Goal: Task Accomplishment & Management: Use online tool/utility

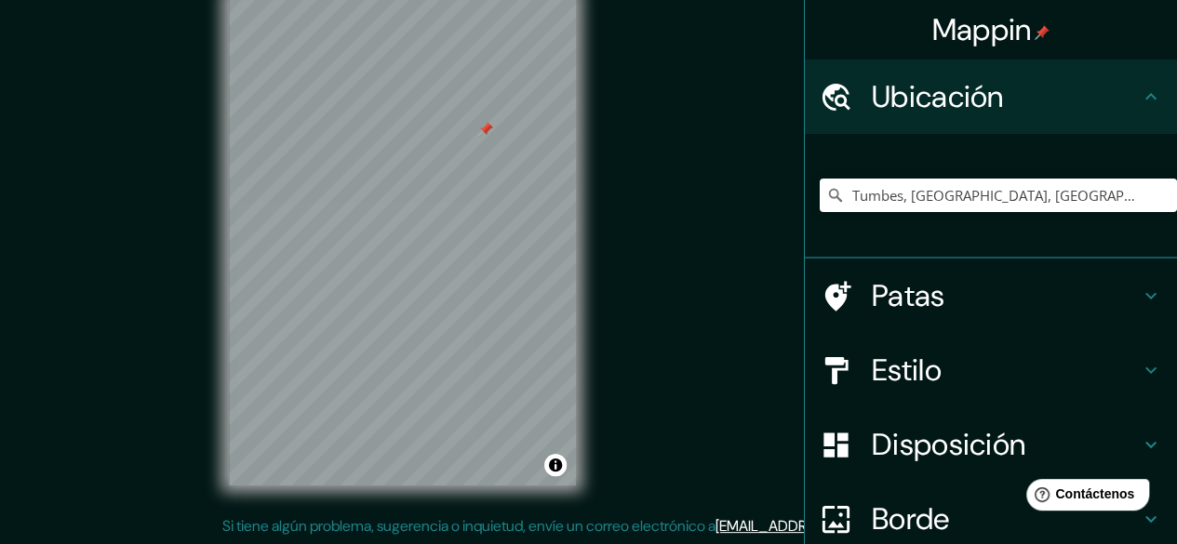
scroll to position [167, 0]
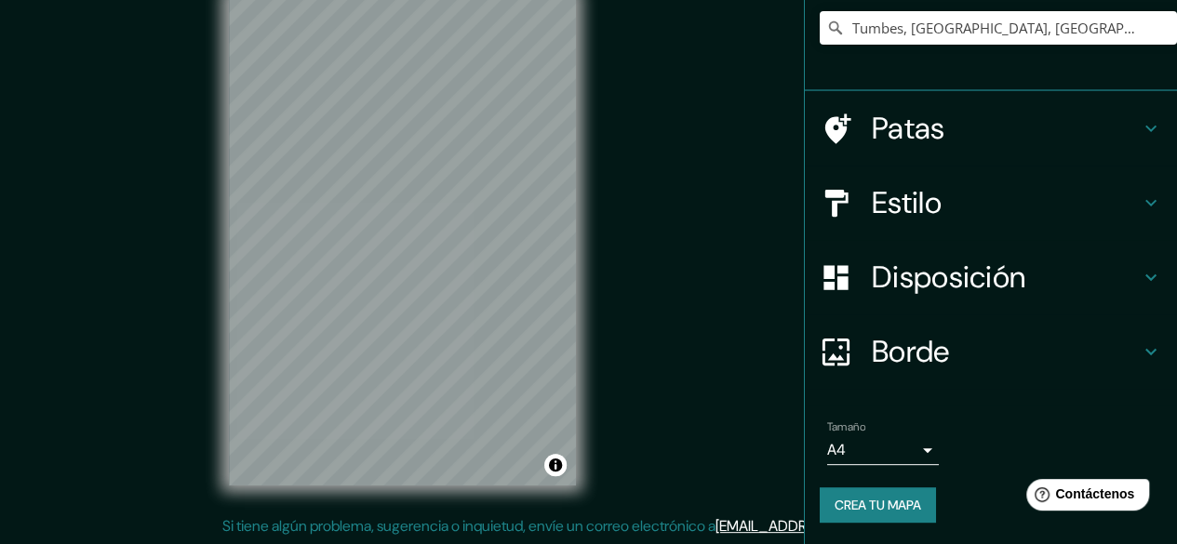
click at [915, 224] on div "Estilo" at bounding box center [991, 203] width 372 height 74
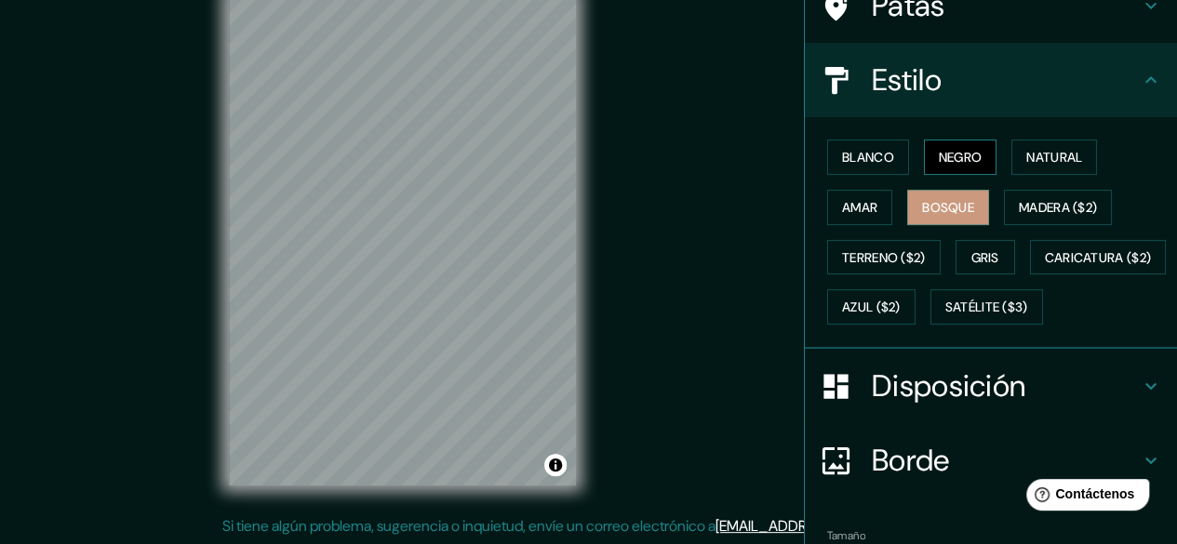
click at [975, 166] on button "Negro" at bounding box center [960, 157] width 73 height 35
click at [973, 269] on button "Gris" at bounding box center [985, 257] width 60 height 35
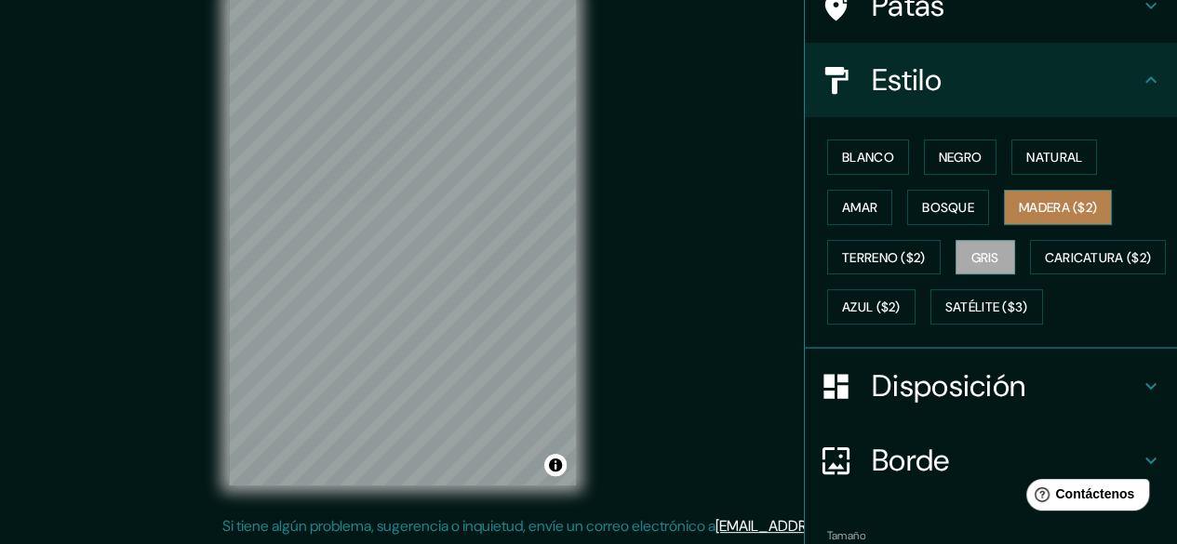
click at [1044, 207] on font "Madera ($2)" at bounding box center [1058, 207] width 78 height 17
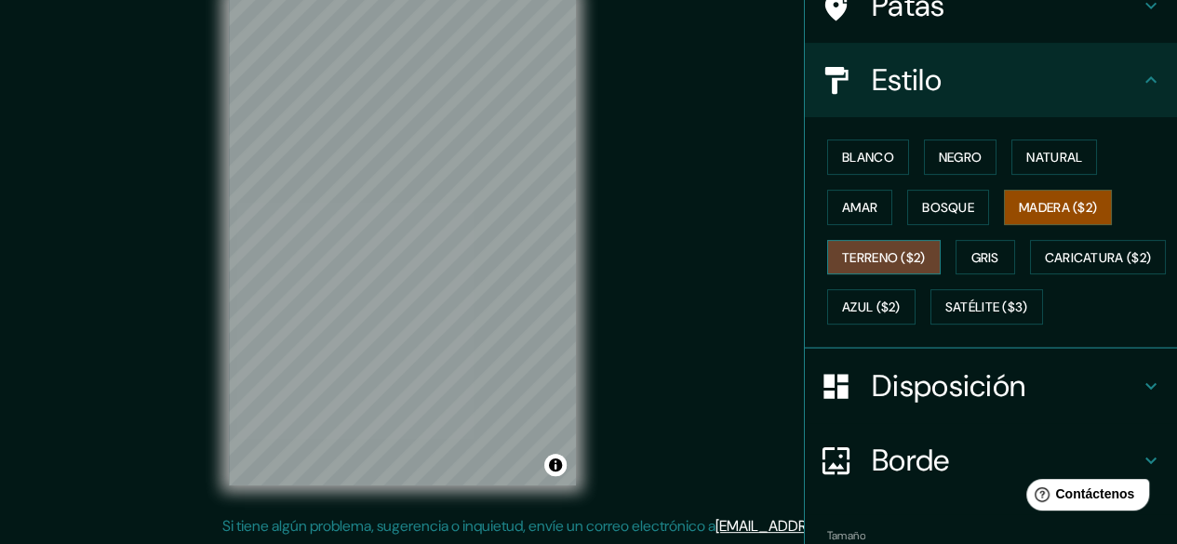
click at [843, 258] on font "Terreno ($2)" at bounding box center [884, 257] width 84 height 17
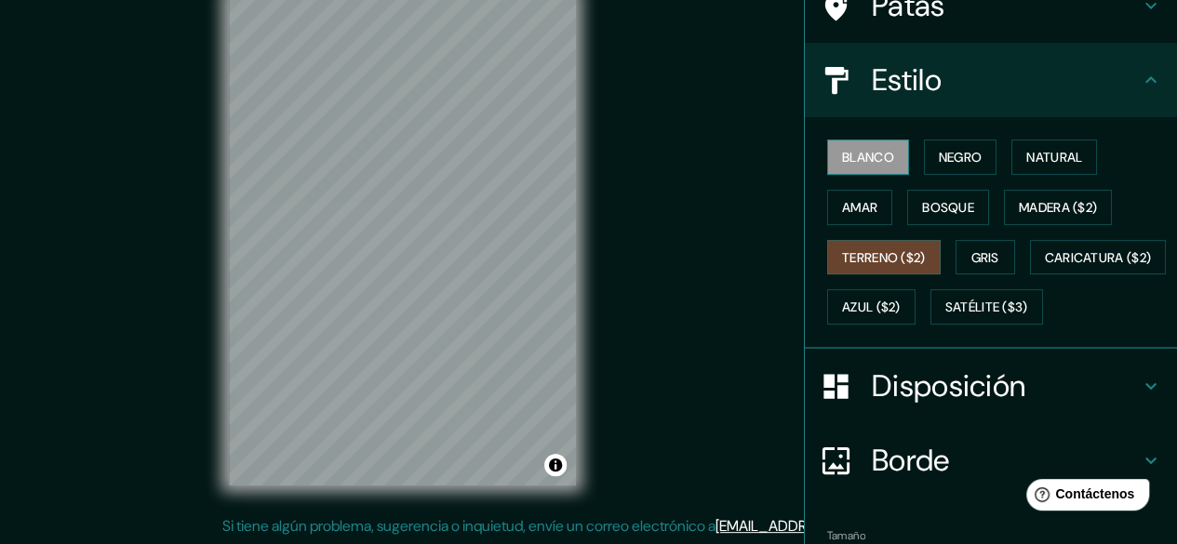
click at [854, 157] on font "Blanco" at bounding box center [868, 157] width 52 height 17
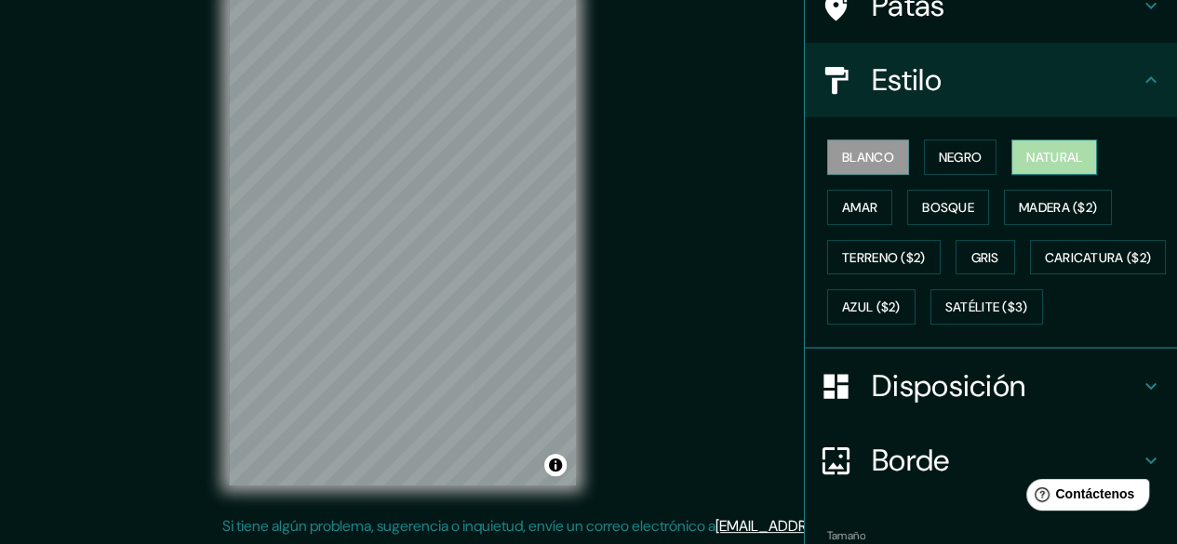
click at [1031, 161] on font "Natural" at bounding box center [1054, 157] width 56 height 17
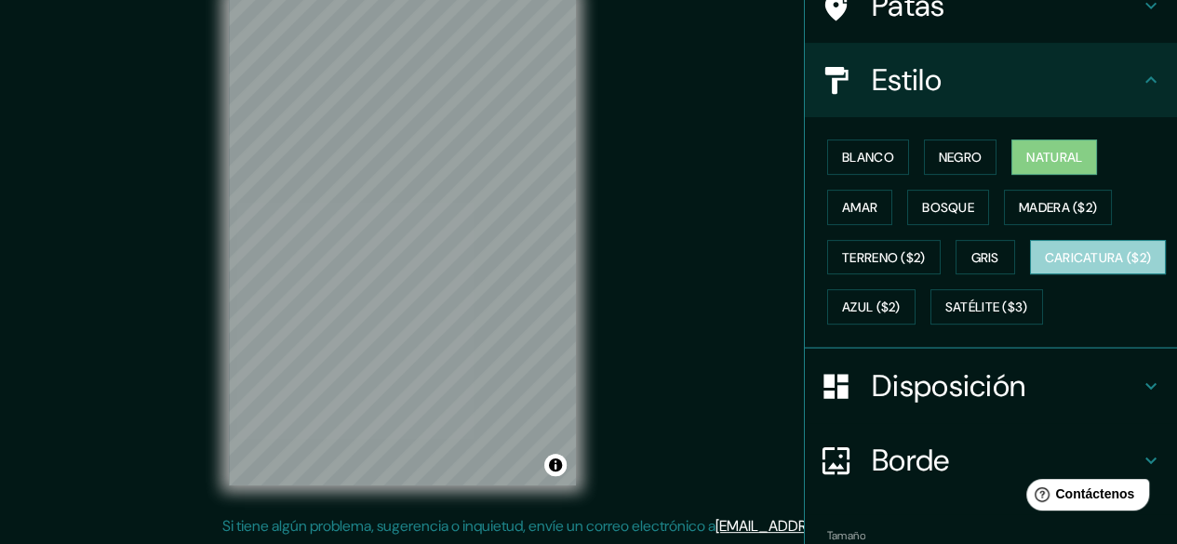
click at [1045, 266] on font "Caricatura ($2)" at bounding box center [1098, 257] width 107 height 17
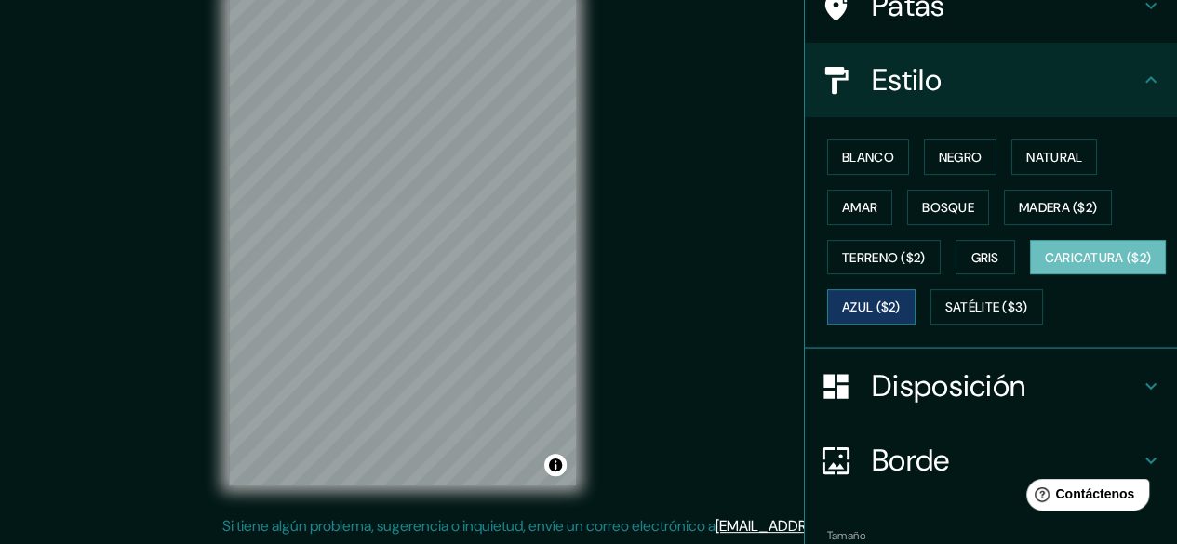
click at [915, 310] on button "Azul ($2)" at bounding box center [871, 306] width 88 height 35
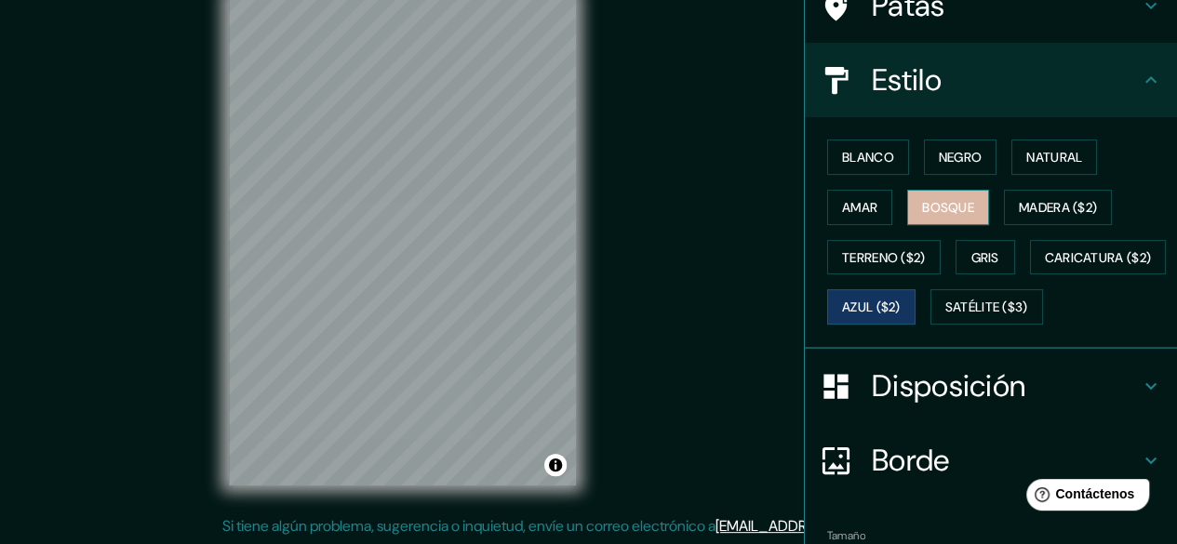
click at [950, 215] on font "Bosque" at bounding box center [948, 207] width 52 height 24
